Goal: Task Accomplishment & Management: Manage account settings

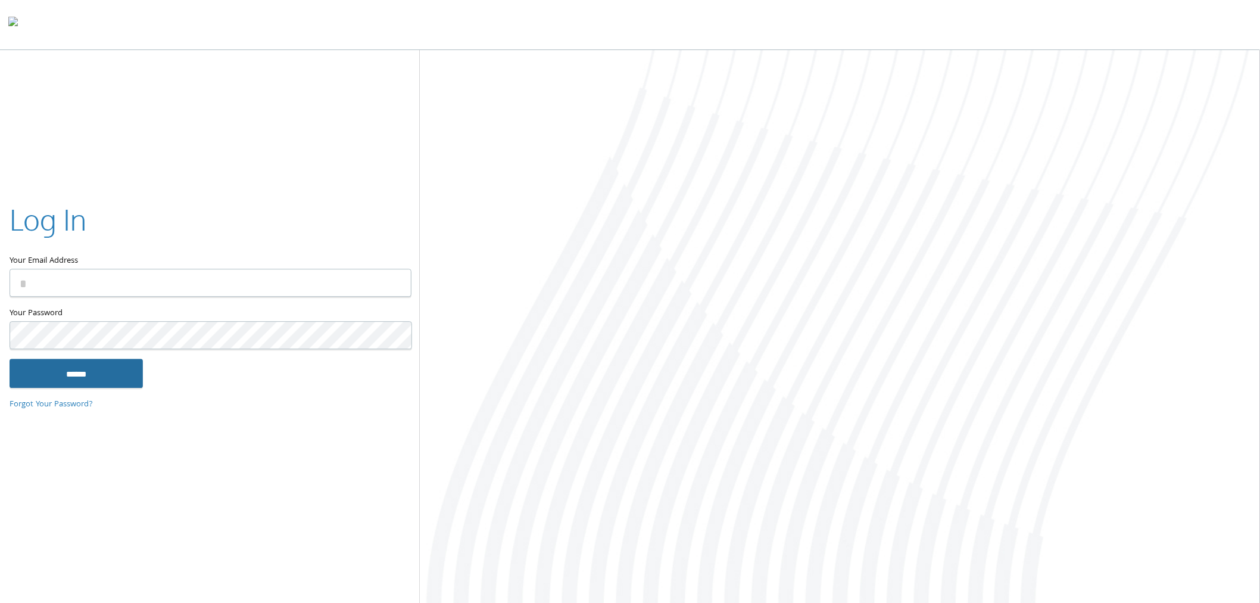
type input "**********"
click at [63, 366] on input "******" at bounding box center [76, 373] width 133 height 29
type input "**********"
click at [49, 369] on input "******" at bounding box center [76, 373] width 133 height 29
